Goal: Task Accomplishment & Management: Complete application form

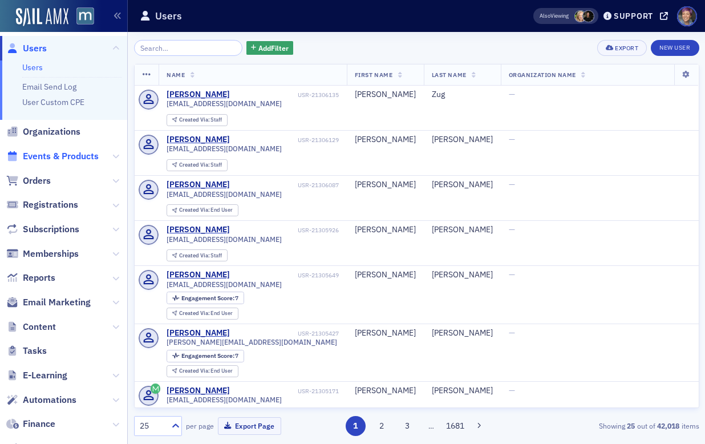
click at [49, 155] on span "Events & Products" at bounding box center [61, 156] width 76 height 13
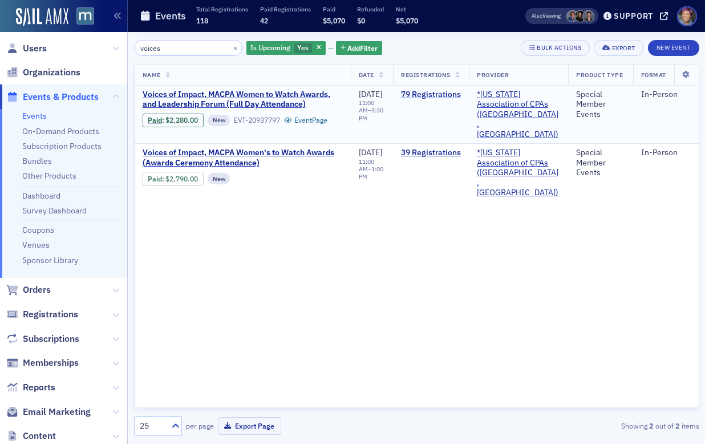
type input "voices"
click at [424, 90] on link "79 Registrations" at bounding box center [431, 95] width 60 height 10
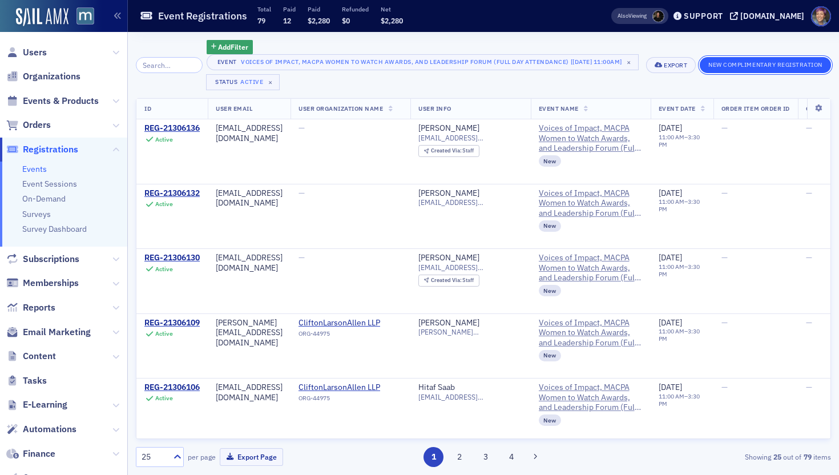
click at [705, 67] on button "New Complimentary Registration" at bounding box center [764, 65] width 131 height 16
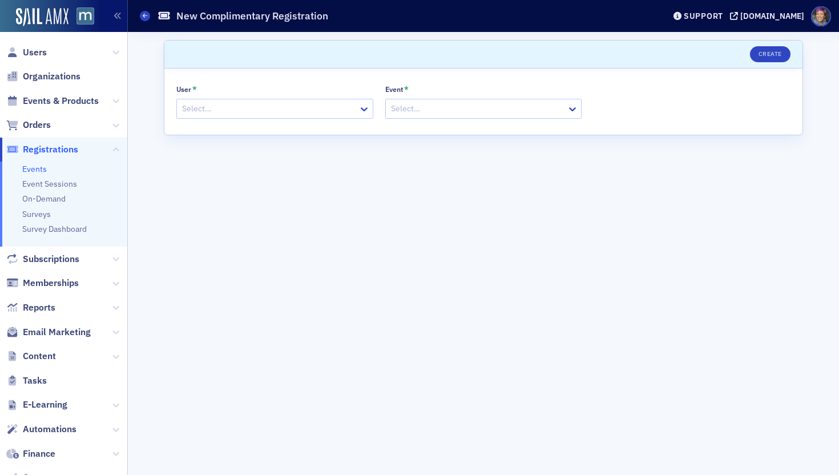
click at [296, 104] on div at bounding box center [269, 109] width 176 height 14
paste input "[EMAIL_ADDRESS][DOMAIN_NAME]"
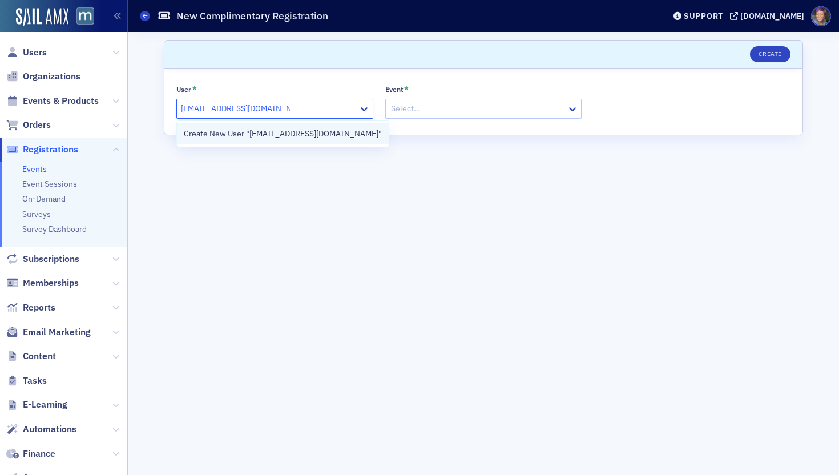
click at [298, 137] on div "Create New User "[EMAIL_ADDRESS][DOMAIN_NAME]"" at bounding box center [283, 134] width 198 height 12
type input "[EMAIL_ADDRESS][DOMAIN_NAME]"
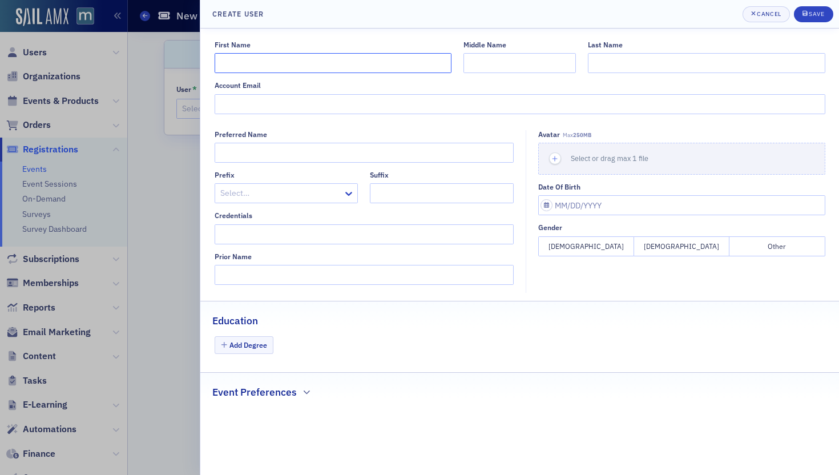
click at [350, 59] on input "First Name" at bounding box center [332, 63] width 237 height 20
type input "Oana"
paste input "[EMAIL_ADDRESS][DOMAIN_NAME]"
type input "[EMAIL_ADDRESS][DOMAIN_NAME]"
click at [632, 58] on input "Last Name" at bounding box center [706, 63] width 237 height 20
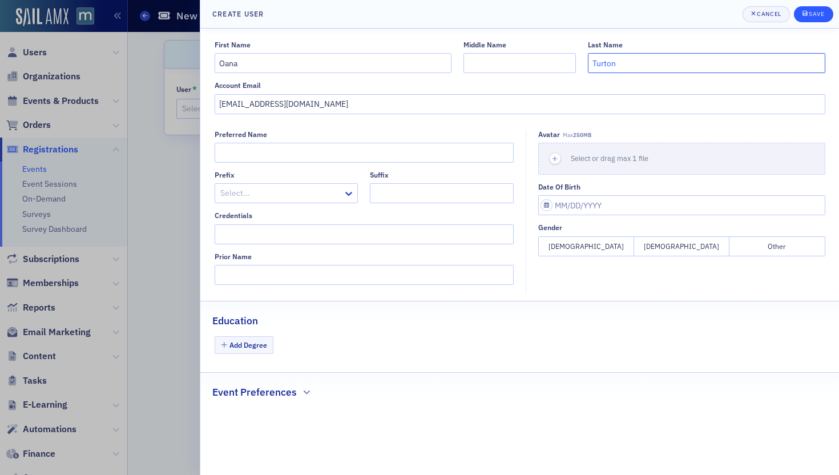
type input "Turton"
click at [705, 8] on button "Save" at bounding box center [813, 14] width 39 height 16
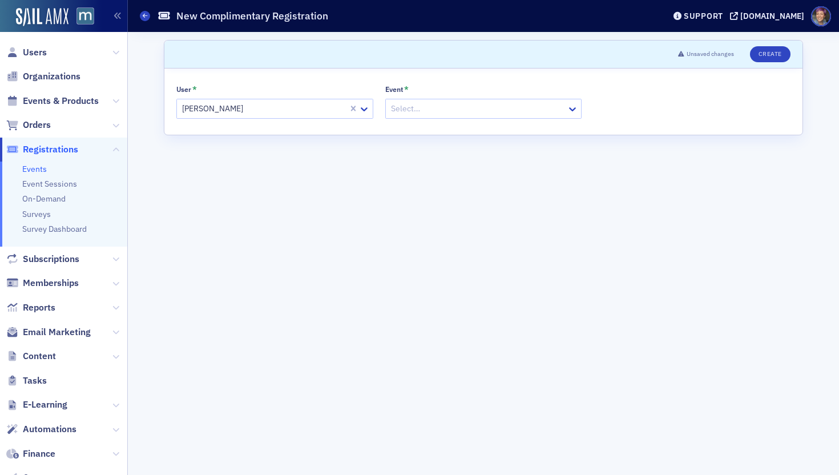
click at [447, 119] on div "User * [PERSON_NAME] Event * Select…" at bounding box center [483, 101] width 638 height 66
click at [444, 117] on div "Select…" at bounding box center [483, 109] width 197 height 20
type input "voices"
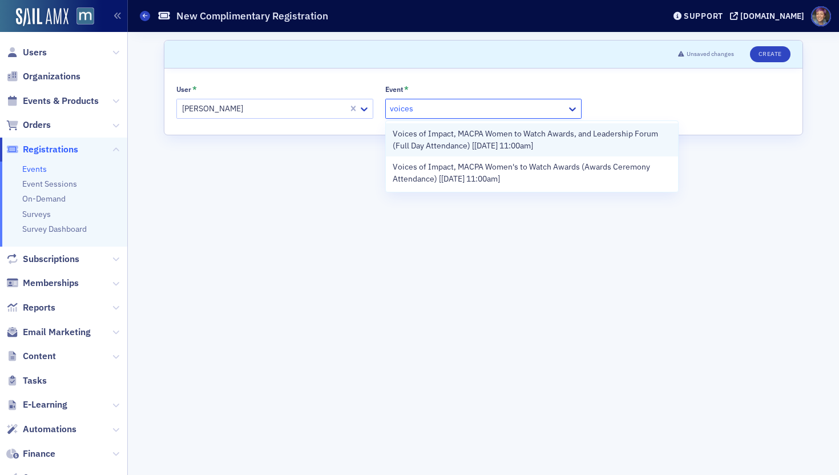
click at [456, 137] on span "Voices of Impact, MACPA Women to Watch Awards, and Leadership Forum (Full Day A…" at bounding box center [531, 140] width 279 height 24
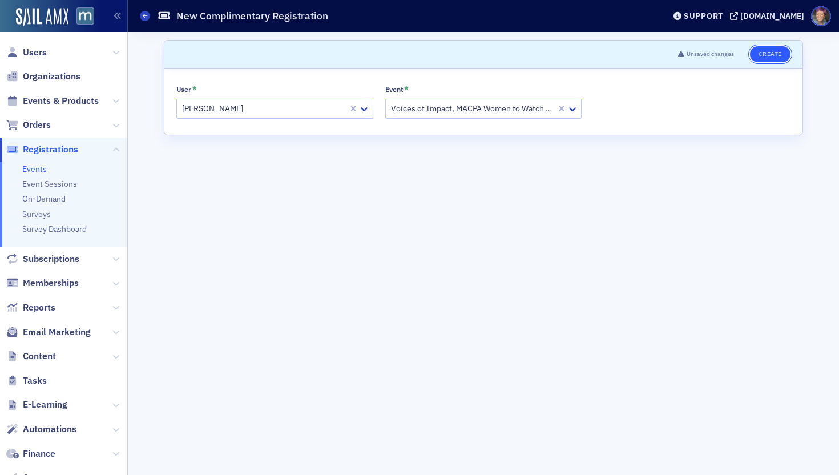
click at [705, 56] on button "Create" at bounding box center [770, 54] width 41 height 16
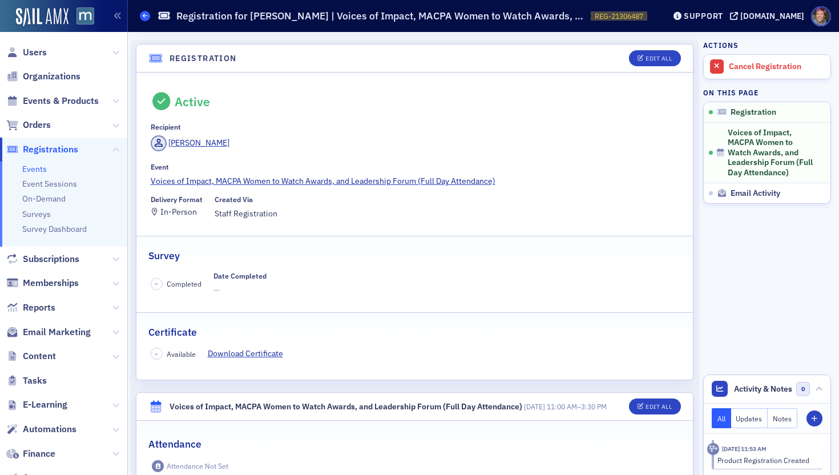
click at [145, 20] on span at bounding box center [145, 16] width 10 height 10
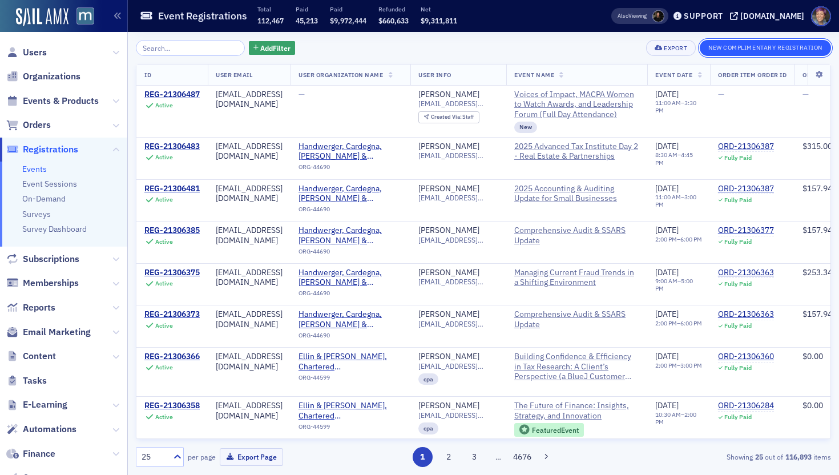
click at [705, 42] on button "New Complimentary Registration" at bounding box center [764, 48] width 131 height 16
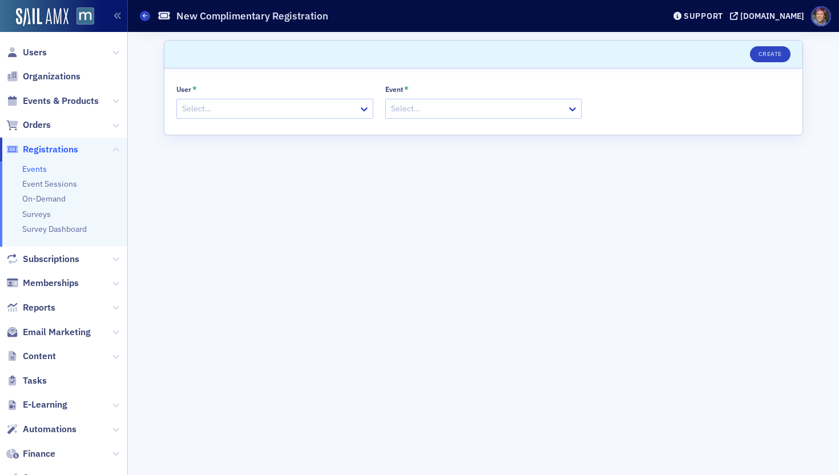
click at [298, 114] on div at bounding box center [269, 109] width 176 height 14
paste input "[PERSON_NAME][EMAIL_ADDRESS][PERSON_NAME][DOMAIN_NAME]"
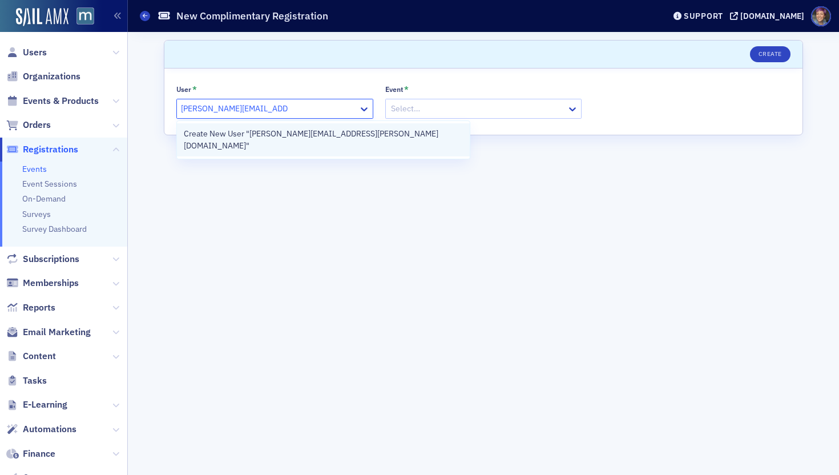
click at [296, 131] on div "Create New User "[PERSON_NAME][EMAIL_ADDRESS][PERSON_NAME][DOMAIN_NAME]"" at bounding box center [323, 140] width 279 height 24
type input "[PERSON_NAME][EMAIL_ADDRESS][PERSON_NAME][DOMAIN_NAME]"
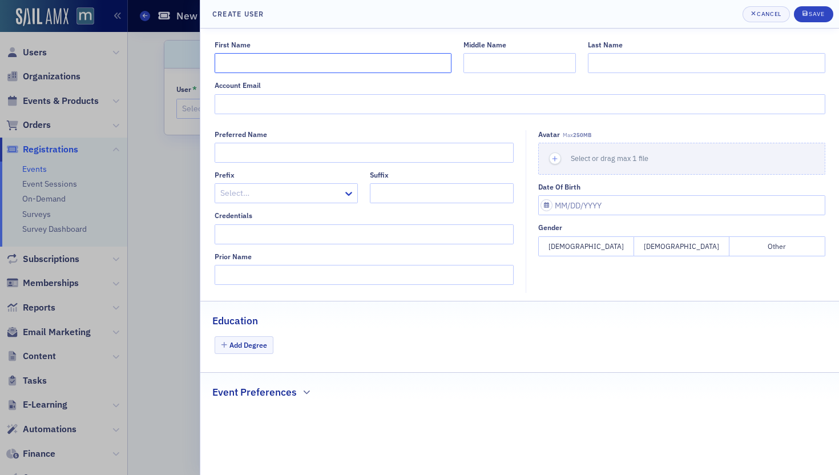
click at [406, 65] on input "First Name" at bounding box center [332, 63] width 237 height 20
type input "[PERSON_NAME]"
type input "Wise"
paste input "[PERSON_NAME][EMAIL_ADDRESS][PERSON_NAME][DOMAIN_NAME]"
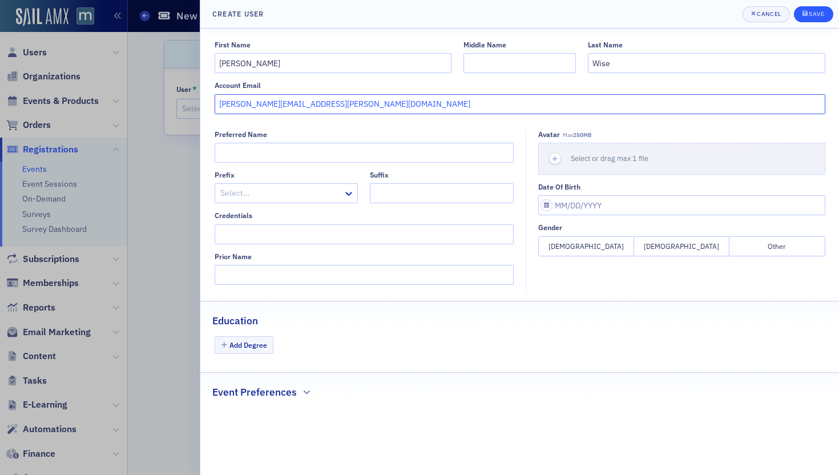
type input "[PERSON_NAME][EMAIL_ADDRESS][PERSON_NAME][DOMAIN_NAME]"
click at [705, 17] on div "Save" at bounding box center [815, 14] width 15 height 6
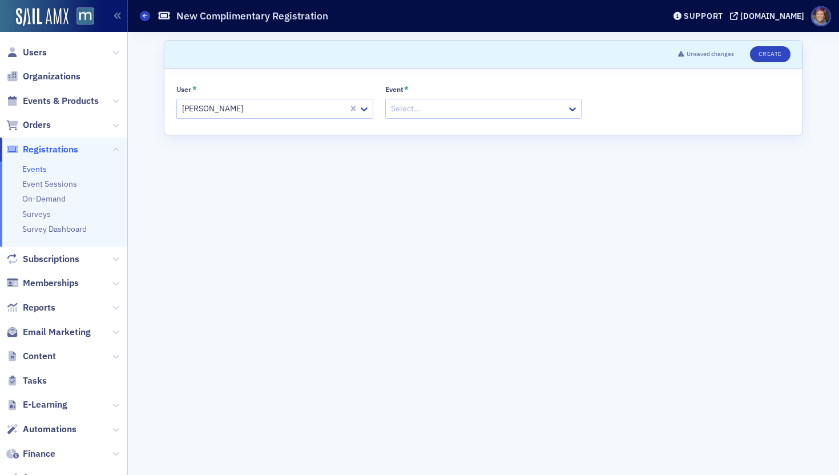
click at [428, 111] on div at bounding box center [478, 109] width 176 height 14
type input "voices"
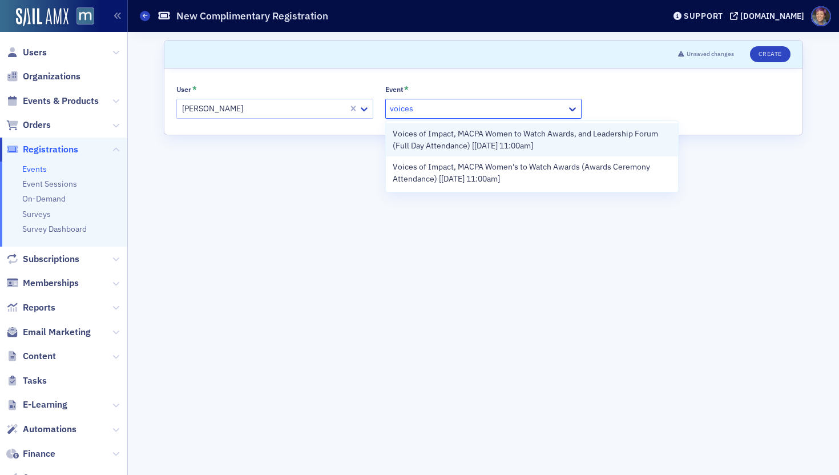
click at [451, 137] on span "Voices of Impact, MACPA Women to Watch Awards, and Leadership Forum (Full Day A…" at bounding box center [531, 140] width 279 height 24
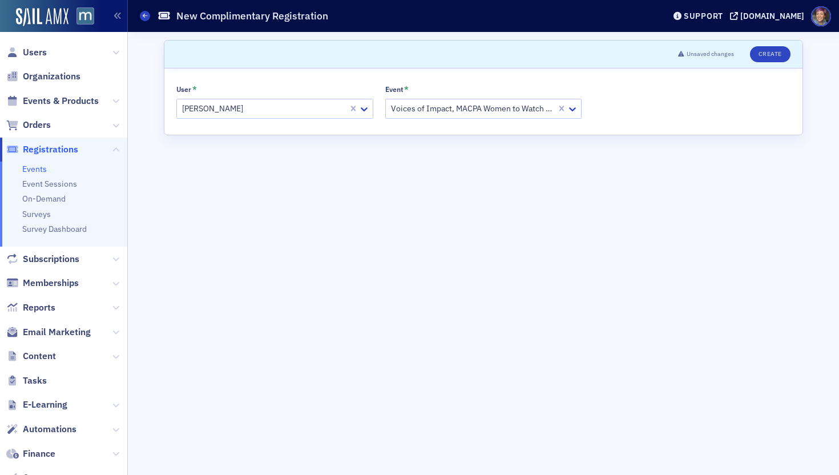
click at [705, 42] on header "Unsaved changes Create" at bounding box center [483, 55] width 638 height 28
click at [705, 50] on button "Create" at bounding box center [770, 54] width 41 height 16
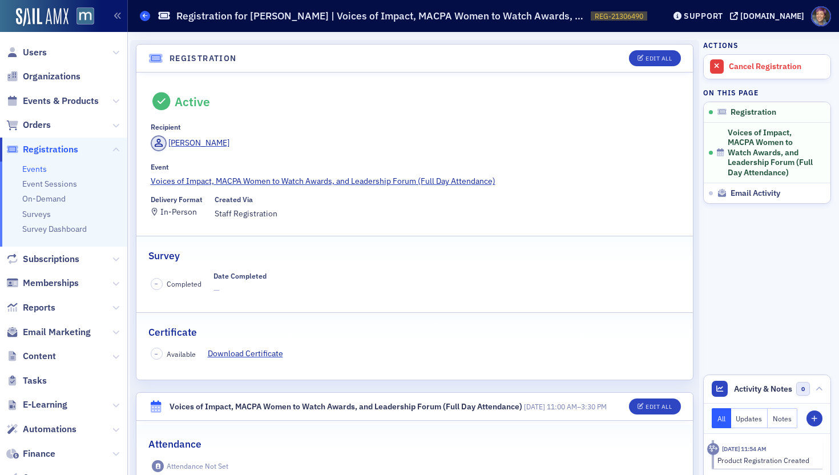
click at [143, 17] on icon at bounding box center [145, 15] width 5 height 5
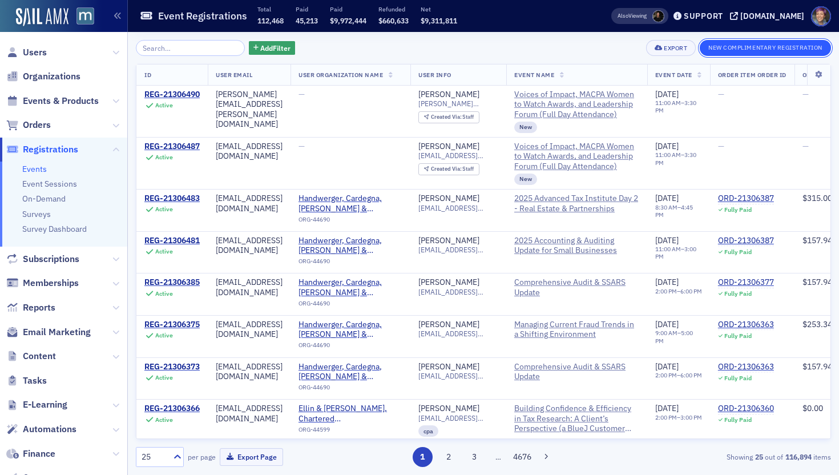
click at [705, 47] on button "New Complimentary Registration" at bounding box center [764, 48] width 131 height 16
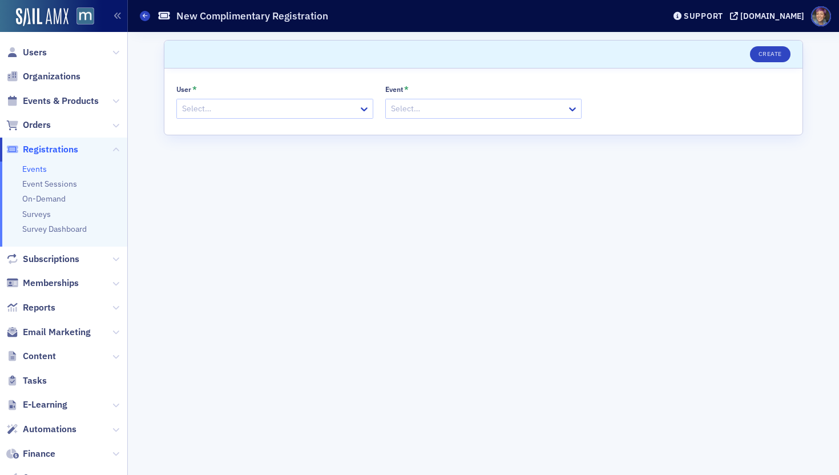
click at [311, 108] on div at bounding box center [269, 109] width 176 height 14
paste input "[PERSON_NAME][EMAIL_ADDRESS][PERSON_NAME][DOMAIN_NAME]"
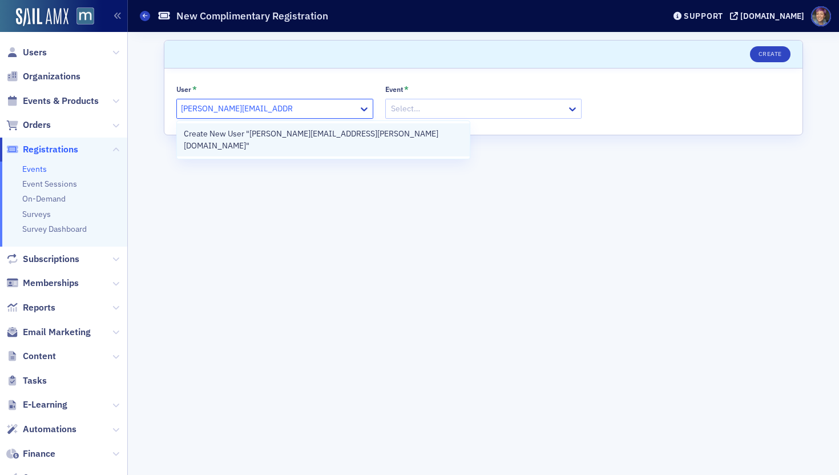
click at [288, 141] on div "Create New User "[PERSON_NAME][EMAIL_ADDRESS][PERSON_NAME][DOMAIN_NAME]"" at bounding box center [323, 139] width 293 height 33
type input "[PERSON_NAME][EMAIL_ADDRESS][PERSON_NAME][DOMAIN_NAME]"
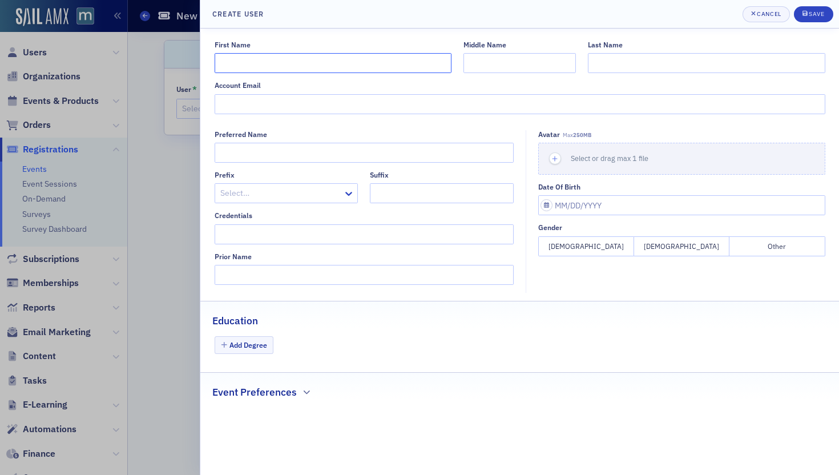
click at [415, 62] on input "First Name" at bounding box center [332, 63] width 237 height 20
type input "[PERSON_NAME]"
paste input "[PERSON_NAME][EMAIL_ADDRESS][PERSON_NAME][DOMAIN_NAME]"
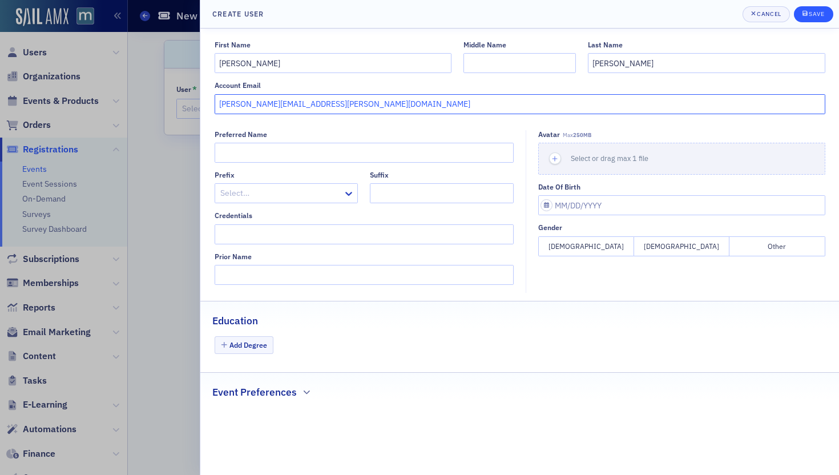
type input "[PERSON_NAME][EMAIL_ADDRESS][PERSON_NAME][DOMAIN_NAME]"
click at [705, 11] on div "Save" at bounding box center [815, 14] width 15 height 6
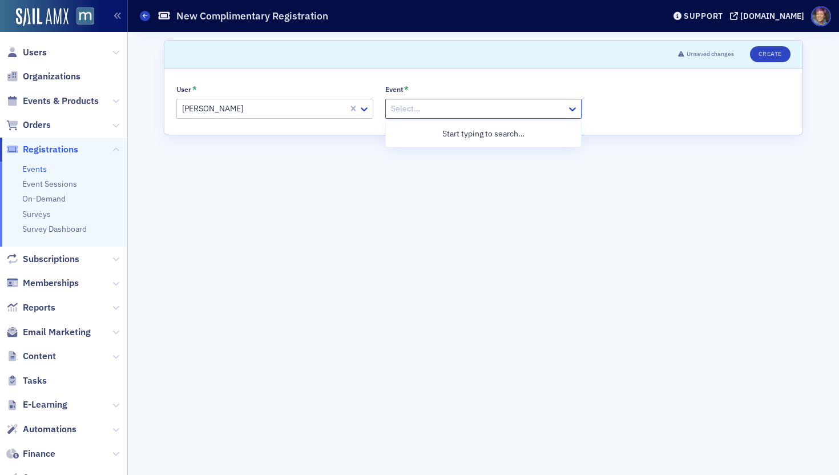
click at [514, 113] on div at bounding box center [478, 109] width 176 height 14
type input "voices"
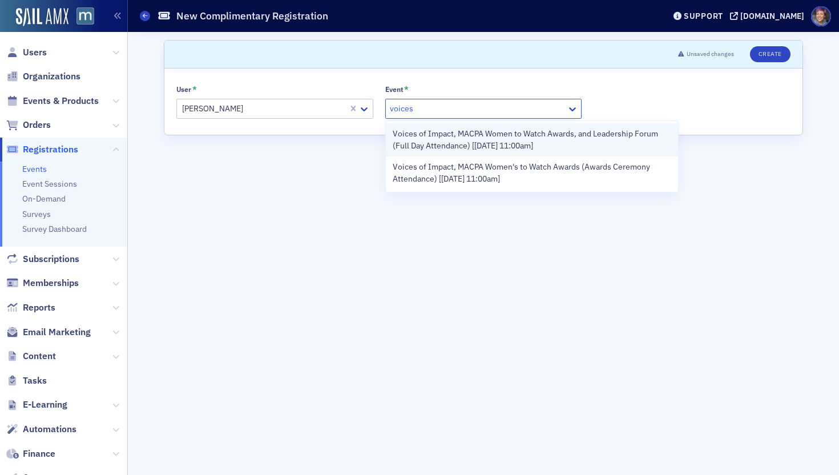
click at [529, 143] on span "Voices of Impact, MACPA Women to Watch Awards, and Leadership Forum (Full Day A…" at bounding box center [531, 140] width 279 height 24
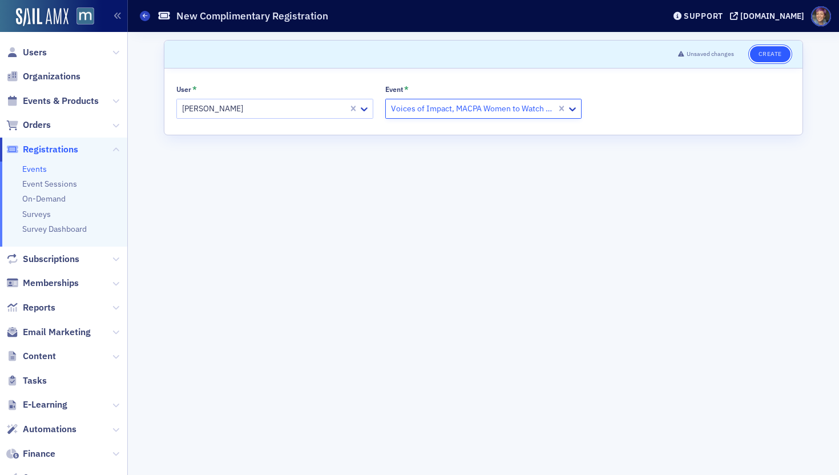
click at [705, 59] on button "Create" at bounding box center [770, 54] width 41 height 16
